Goal: Task Accomplishment & Management: Use online tool/utility

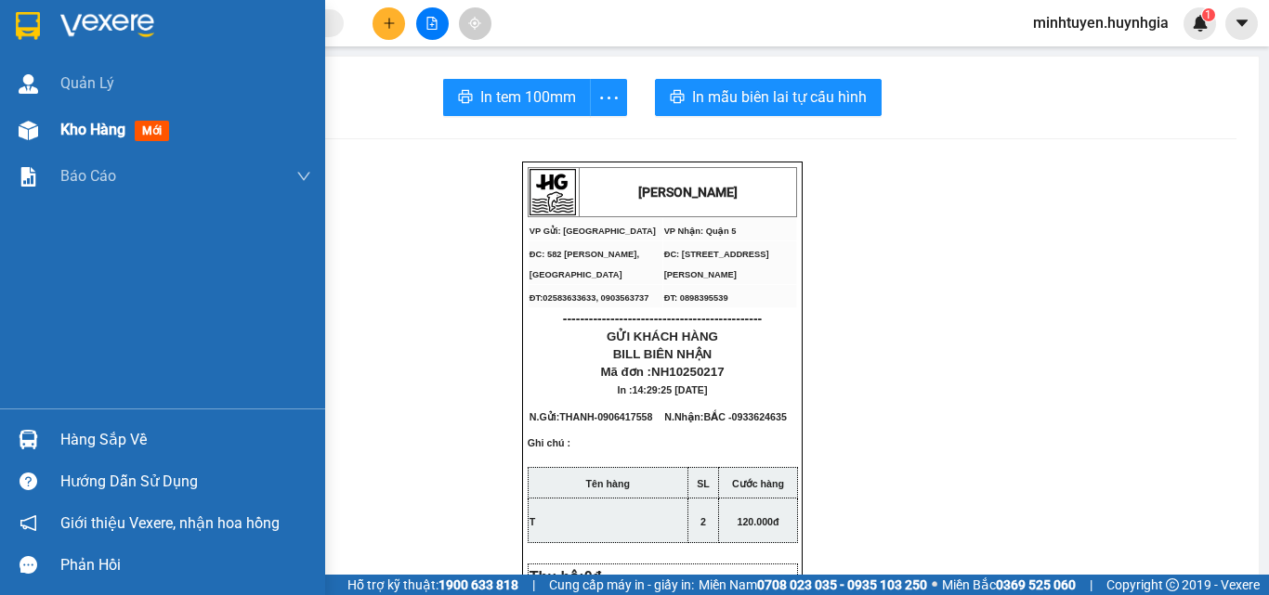
click at [132, 130] on div "Kho hàng mới" at bounding box center [118, 129] width 116 height 23
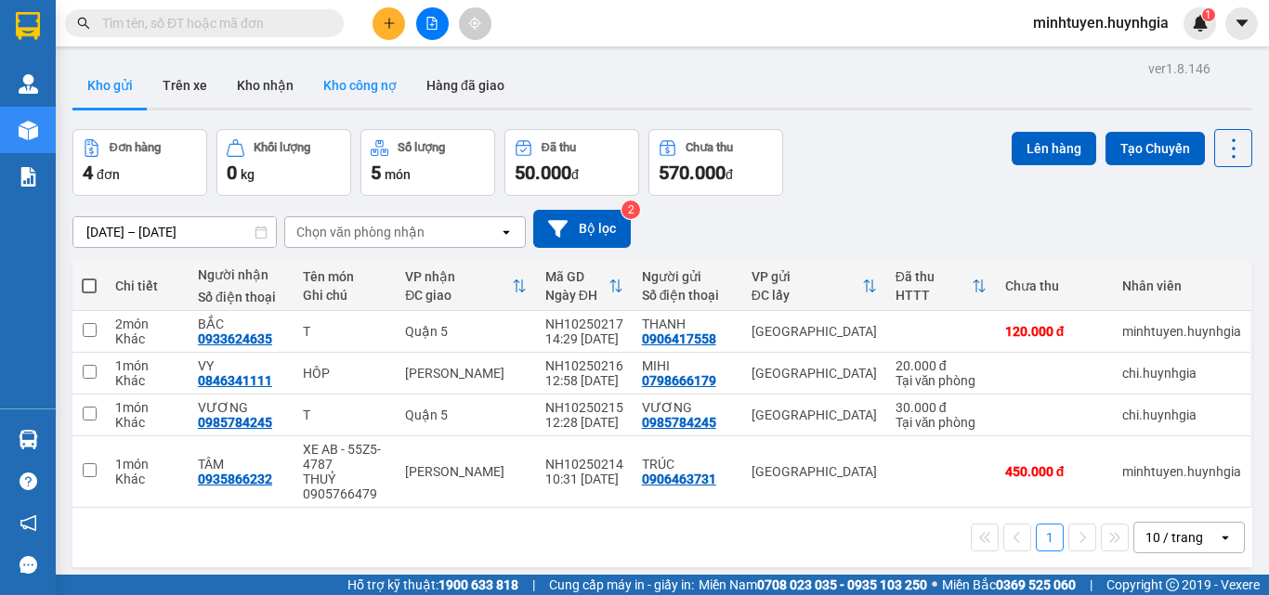
click at [328, 90] on button "Kho công nợ" at bounding box center [359, 85] width 103 height 45
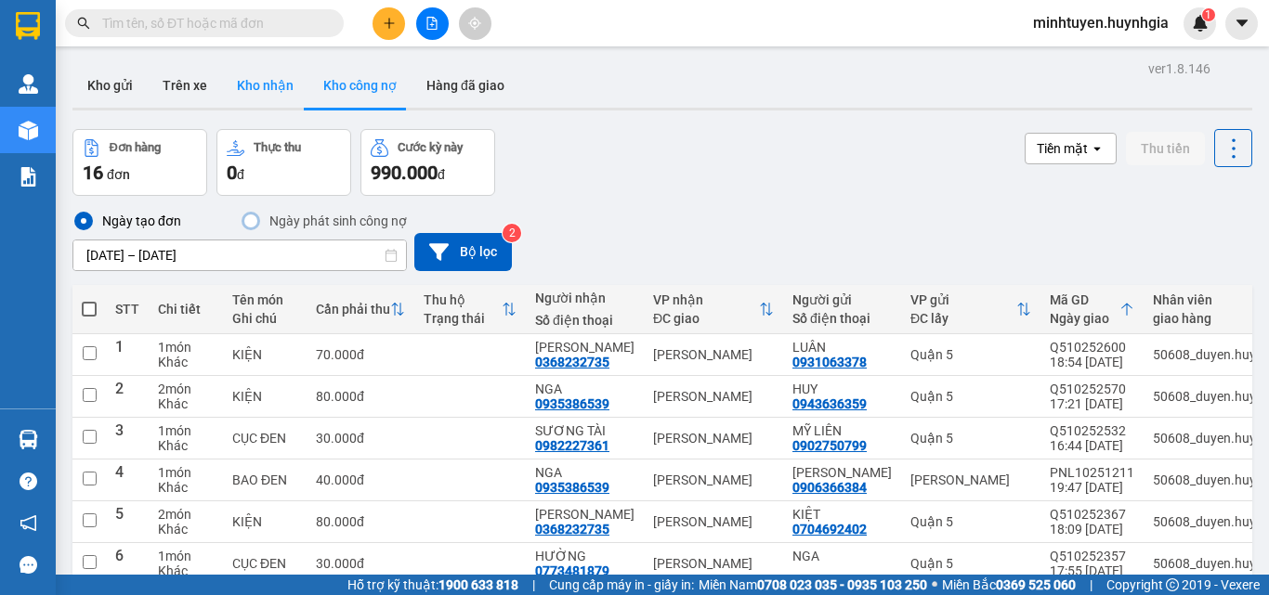
click at [270, 88] on button "Kho nhận" at bounding box center [265, 85] width 86 height 45
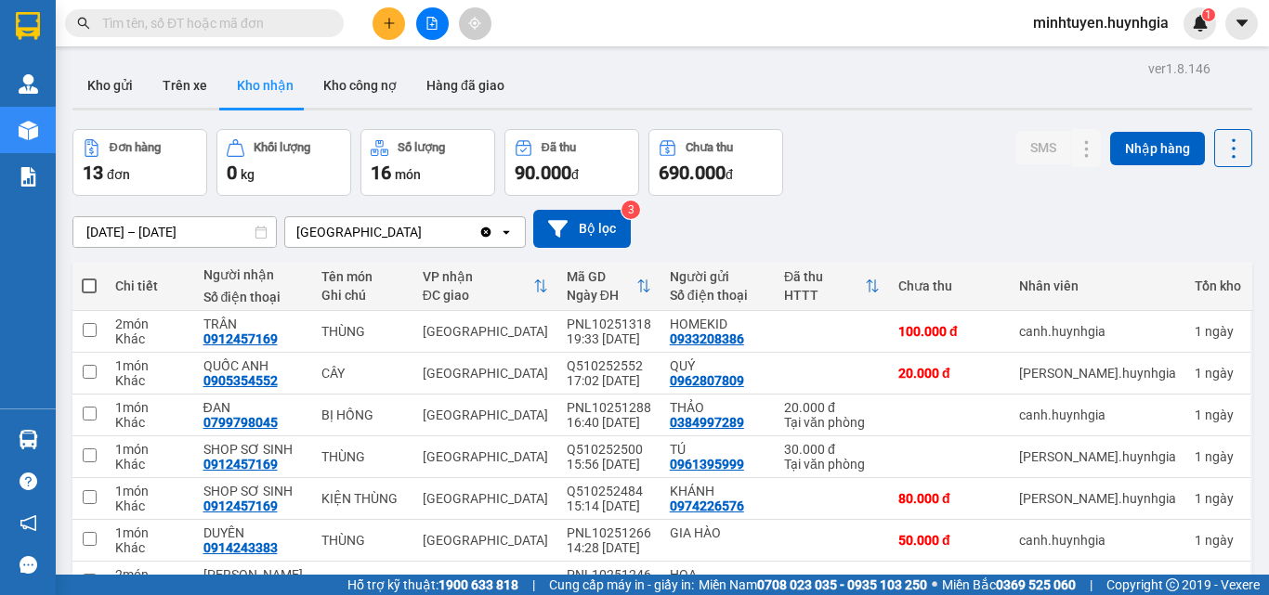
click at [224, 27] on input "text" at bounding box center [211, 23] width 219 height 20
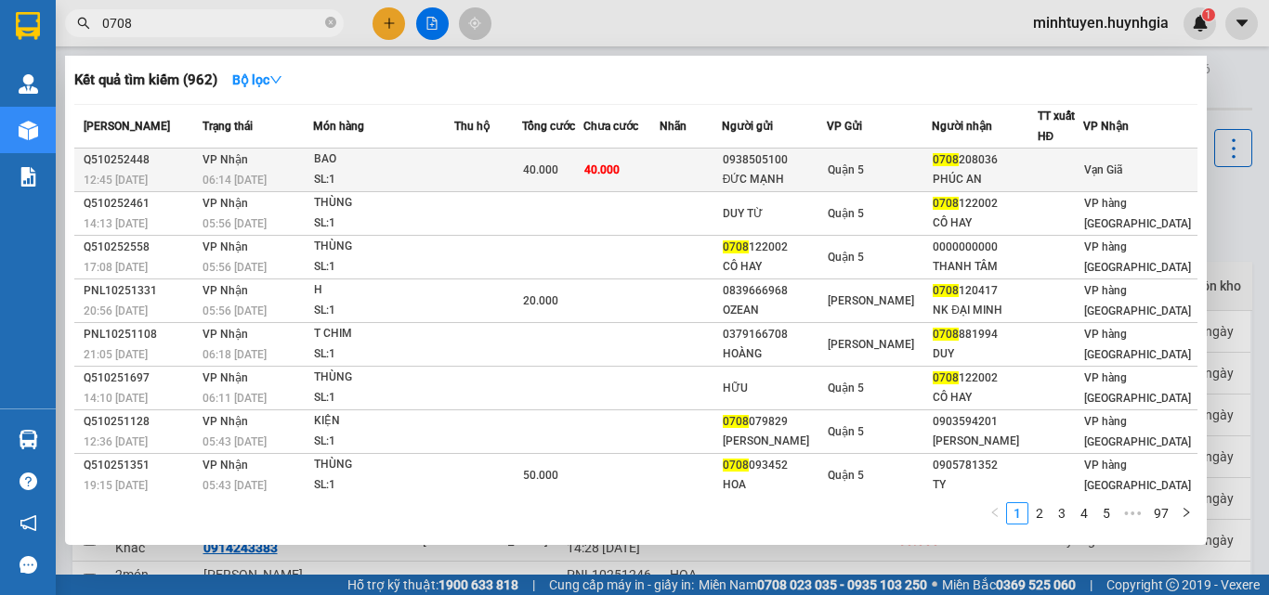
type input "0708"
click at [1083, 181] on td at bounding box center [1061, 171] width 46 height 44
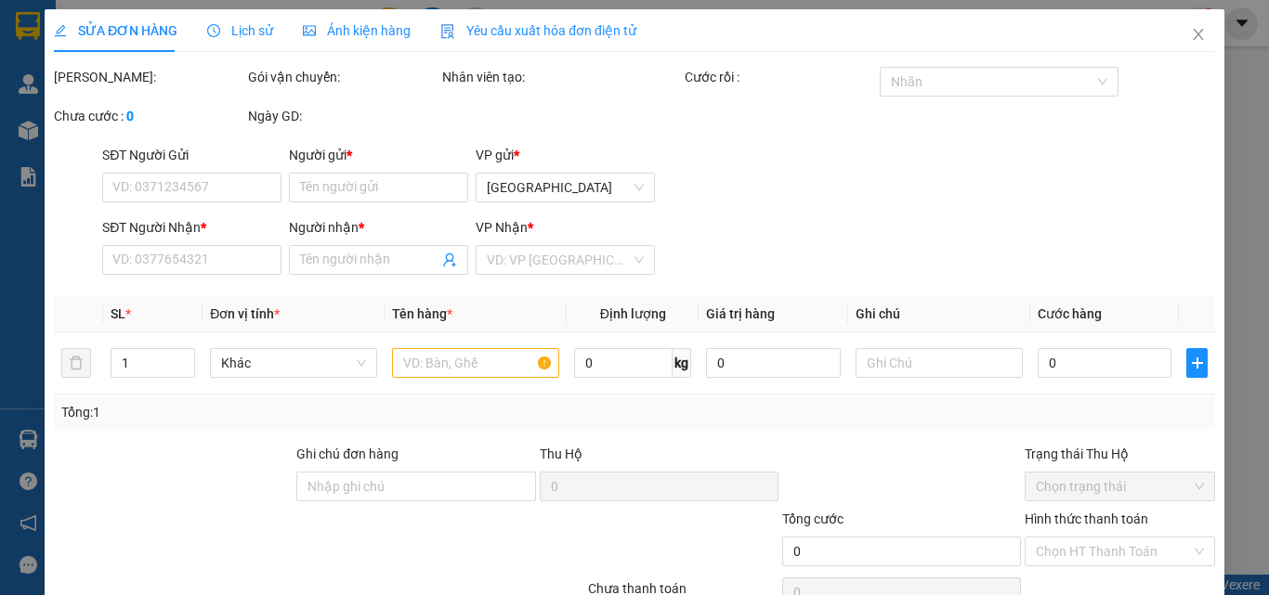
type input "0938505100"
type input "ĐỨC MẠNH"
type input "0708208036"
type input "PHÚC AN"
type input "40.000"
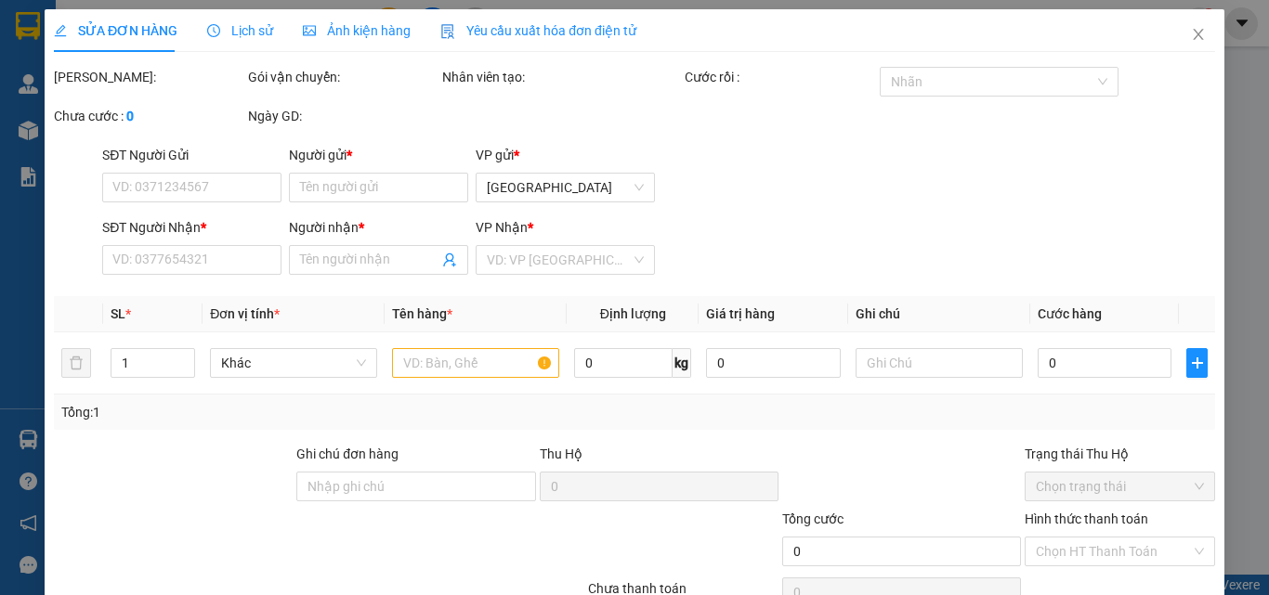
type input "40.000"
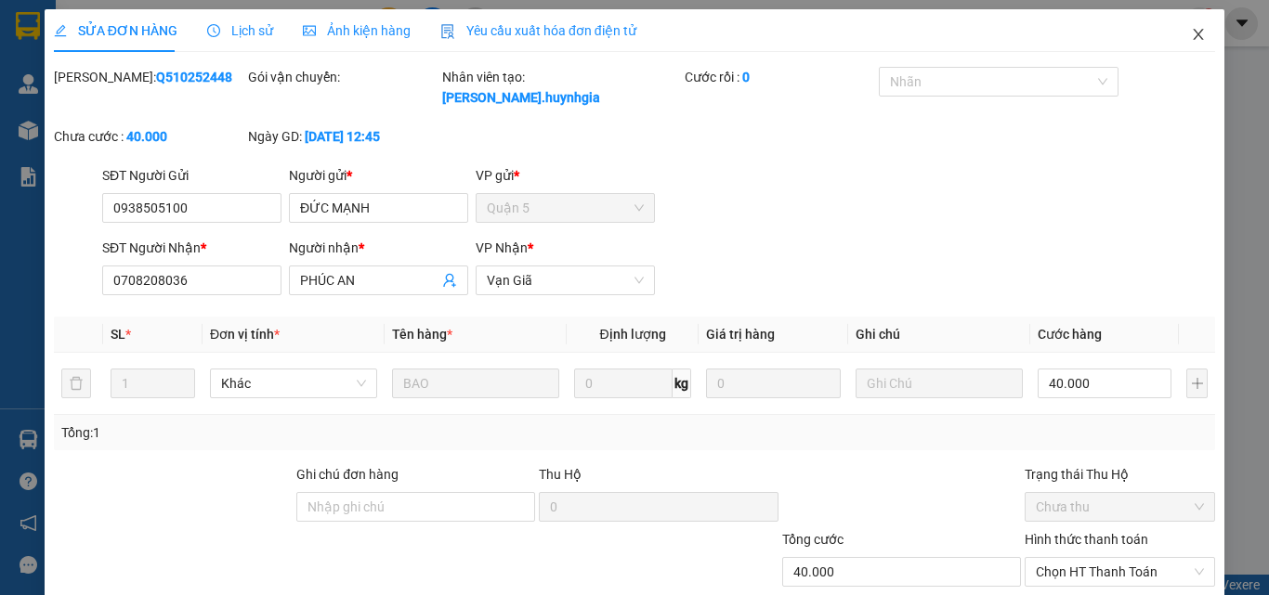
click at [1193, 34] on span "Close" at bounding box center [1198, 35] width 52 height 52
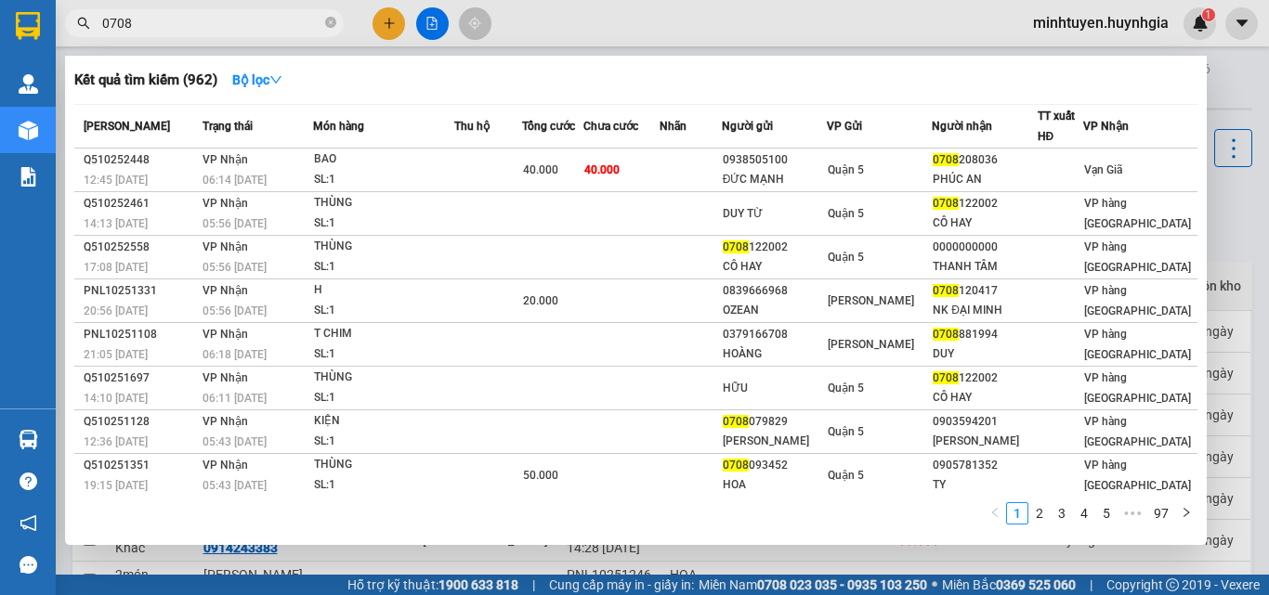
click at [175, 20] on input "0708" at bounding box center [211, 23] width 219 height 20
click at [915, 31] on div at bounding box center [634, 297] width 1269 height 595
